Goal: Go to known website: Access a specific website the user already knows

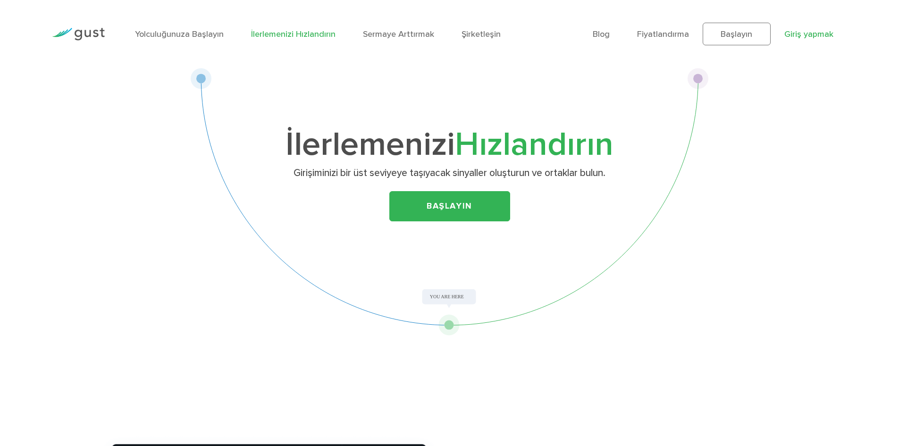
click at [813, 32] on font "Giriş yapmak" at bounding box center [808, 34] width 49 height 10
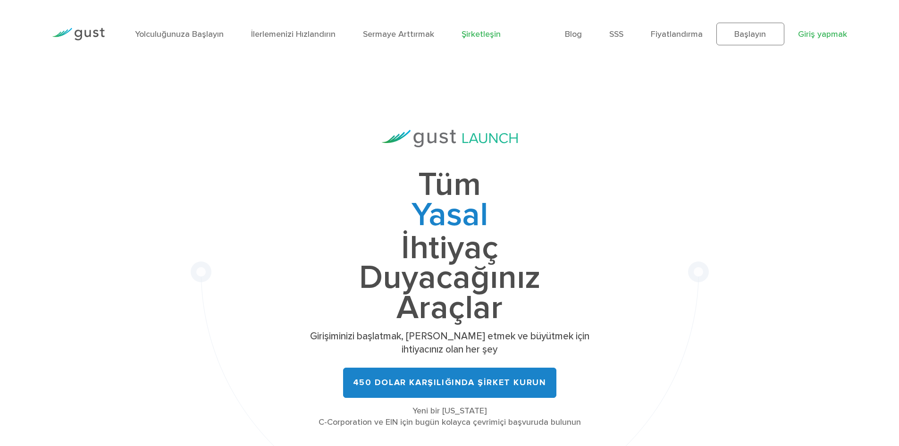
click at [839, 39] on font "Giriş yapmak" at bounding box center [822, 34] width 49 height 10
